Goal: Task Accomplishment & Management: Use online tool/utility

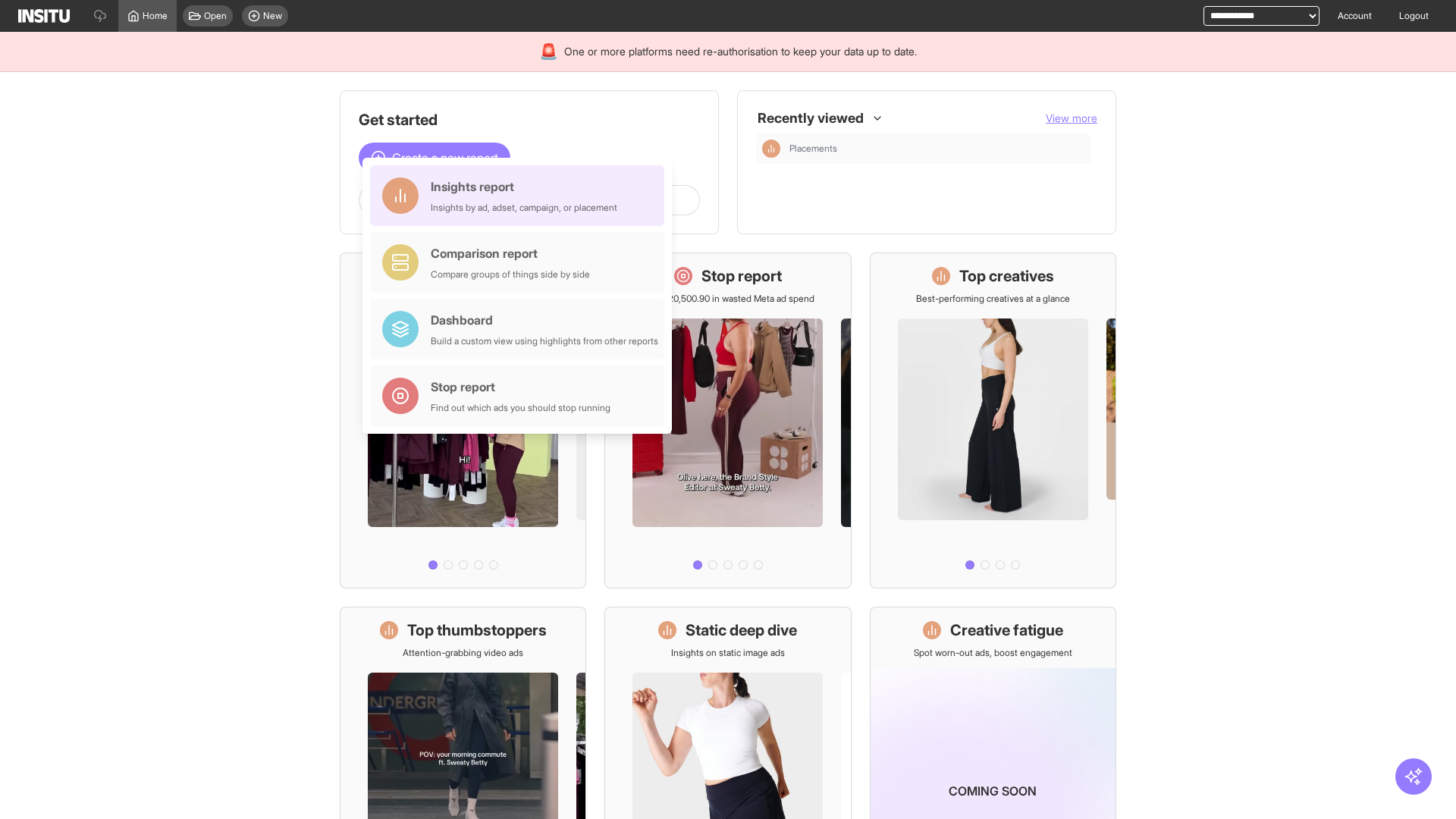
click at [520, 196] on div "Insights report Insights by ad, adset, campaign, or placement" at bounding box center [523, 196] width 186 height 36
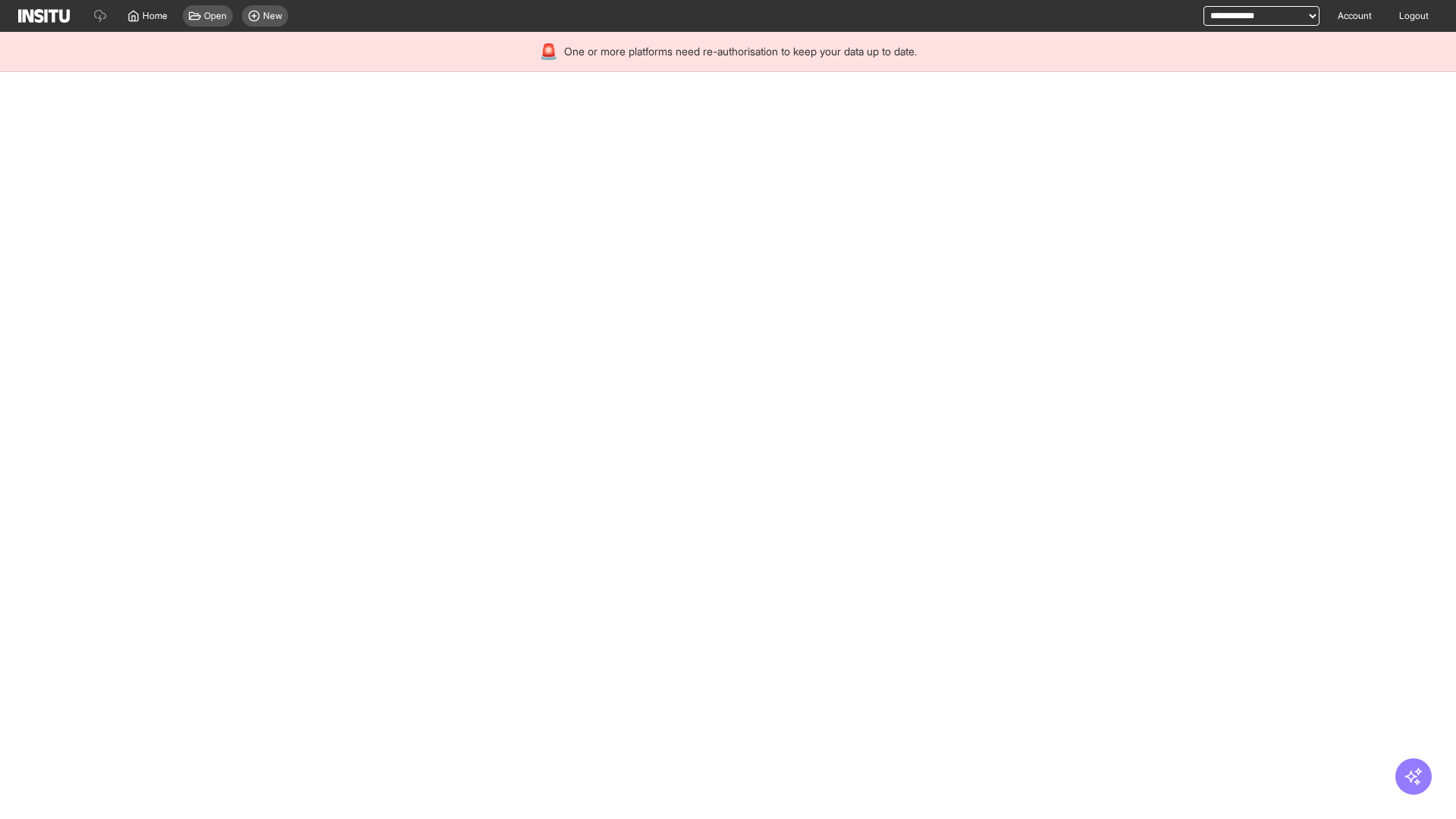
select select "**"
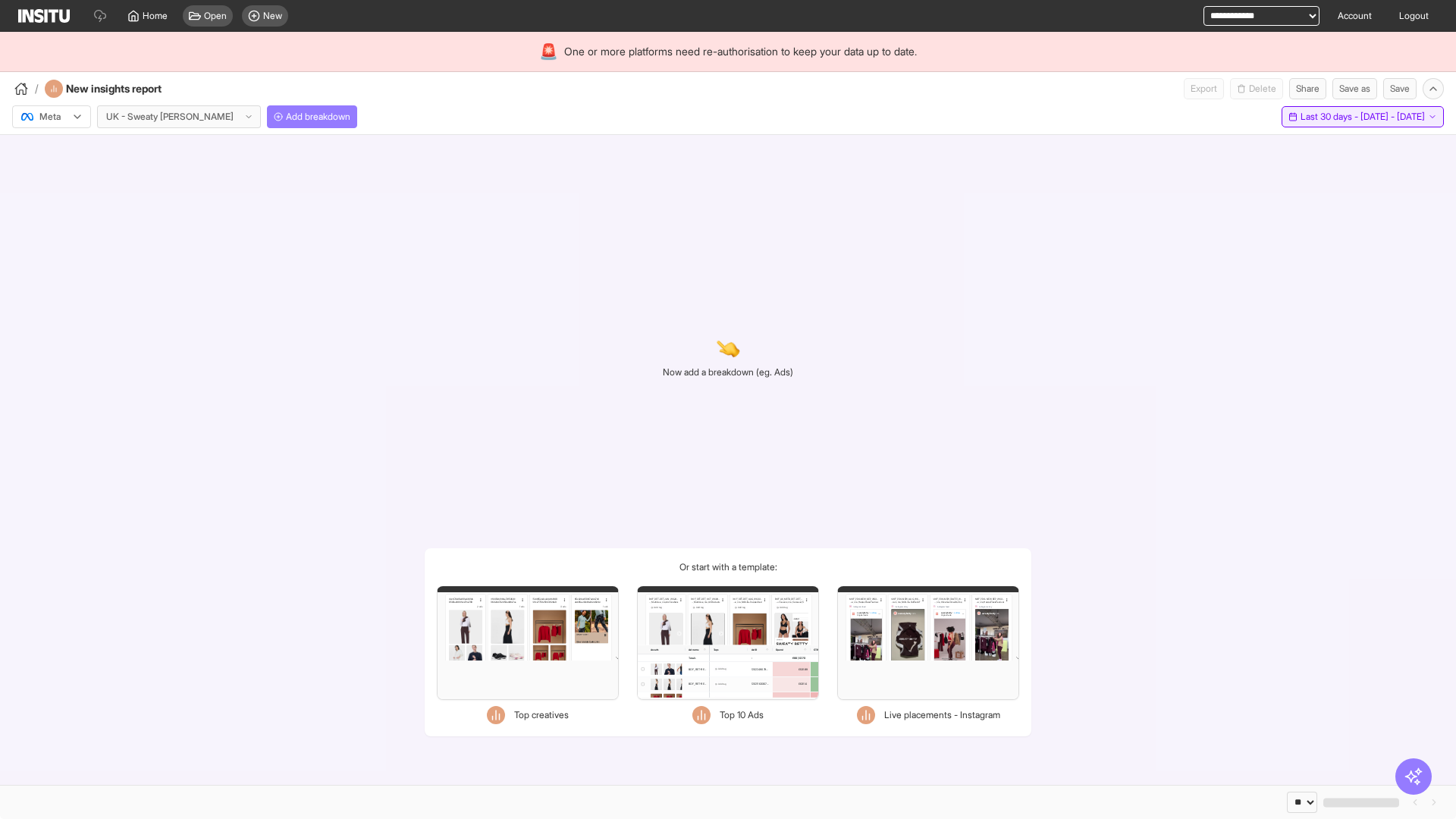
click at [1327, 117] on span "Last 30 days - [DATE] - [DATE]" at bounding box center [1362, 117] width 124 height 12
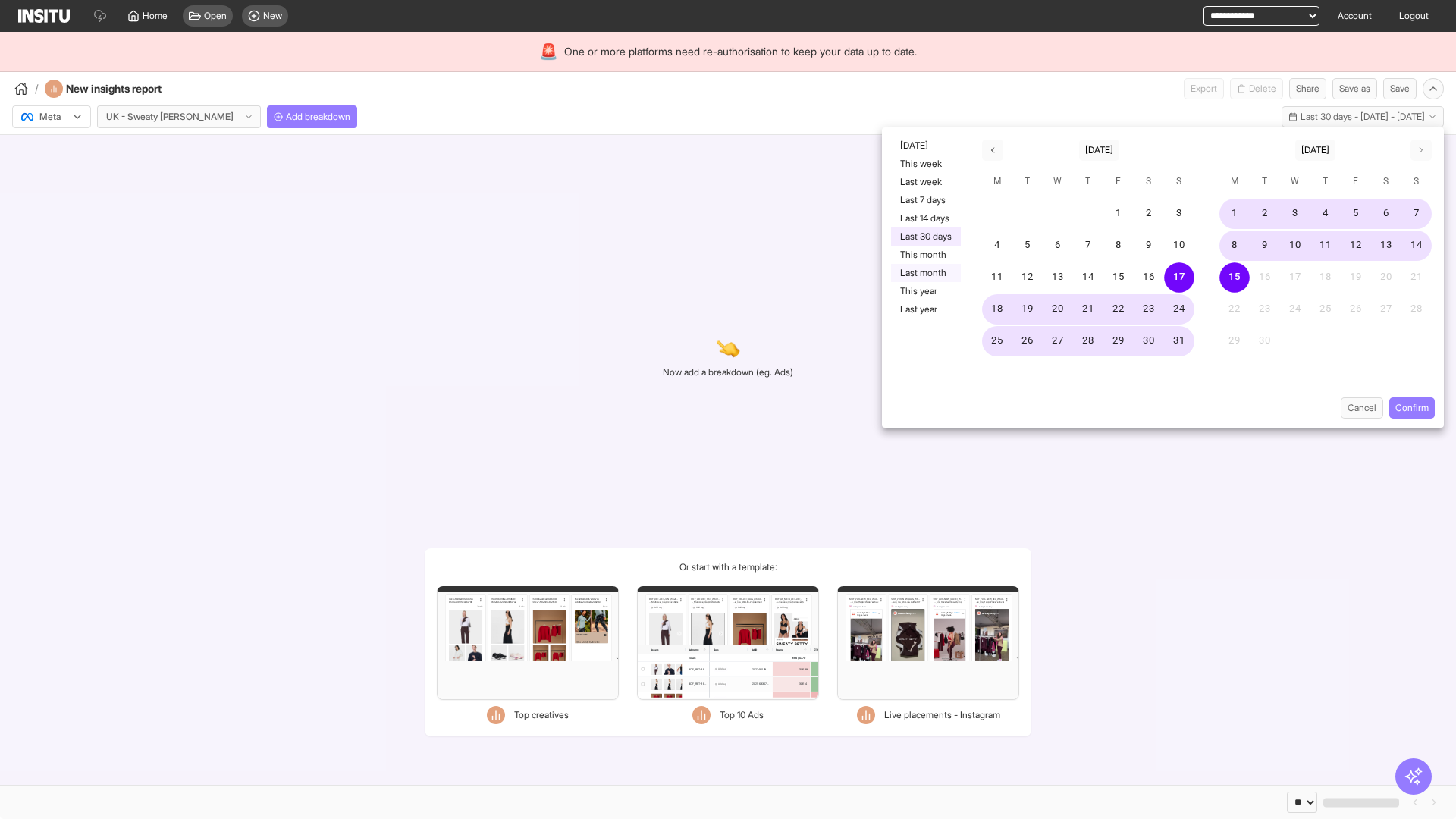
click at [924, 273] on button "Last month" at bounding box center [925, 273] width 69 height 18
